Goal: Navigation & Orientation: Understand site structure

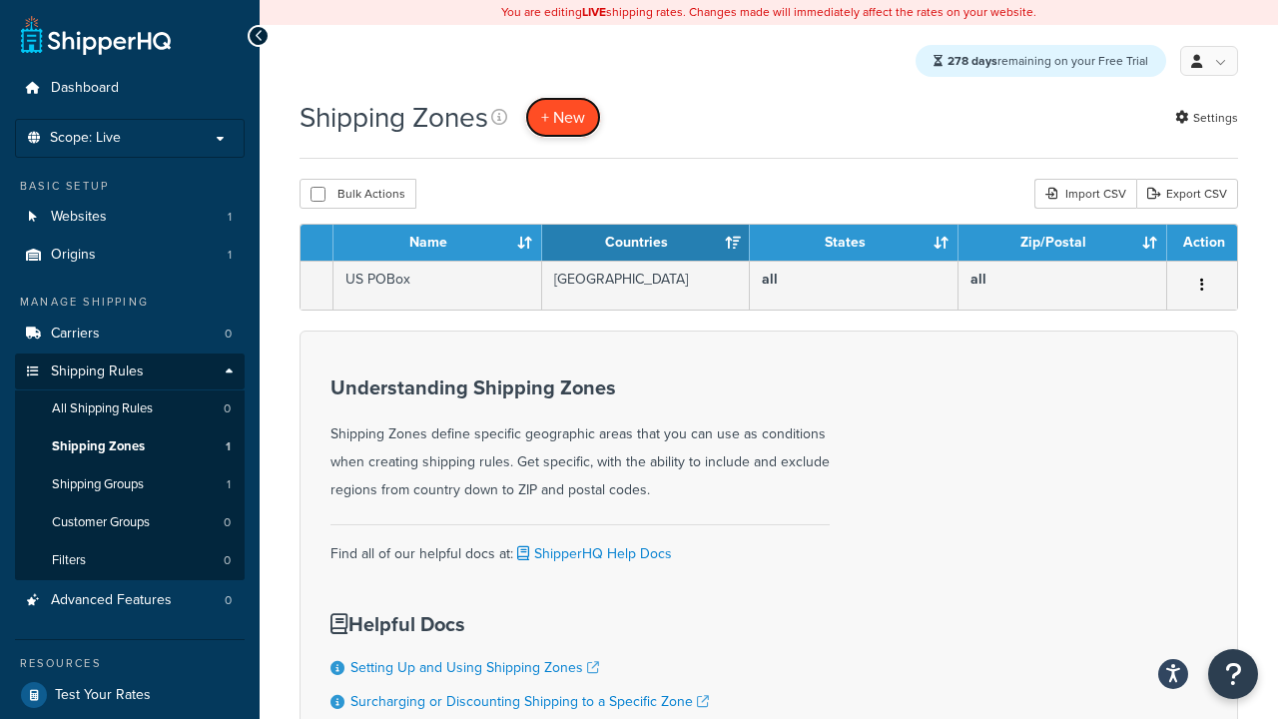
click at [566, 118] on span "+ New" at bounding box center [563, 117] width 44 height 23
